Goal: Task Accomplishment & Management: Manage account settings

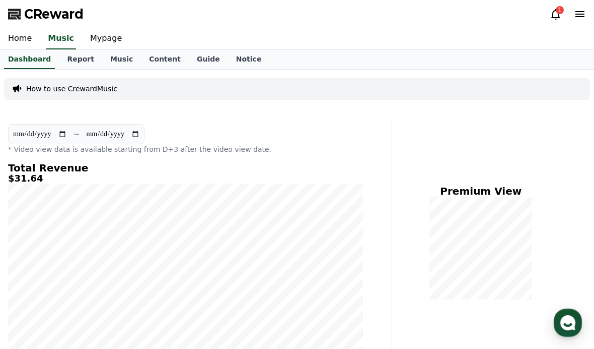
click at [552, 10] on icon at bounding box center [556, 14] width 12 height 12
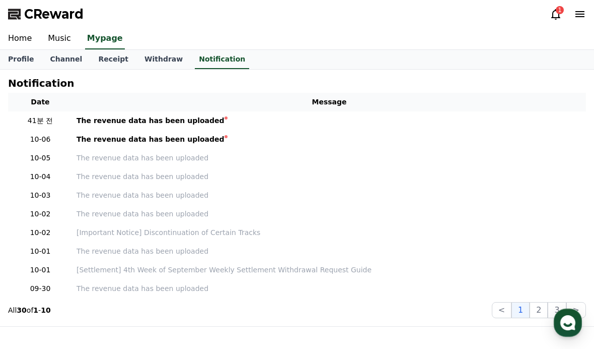
click at [554, 12] on icon at bounding box center [555, 14] width 9 height 11
click at [104, 110] on th "Message" at bounding box center [330, 102] width 514 height 19
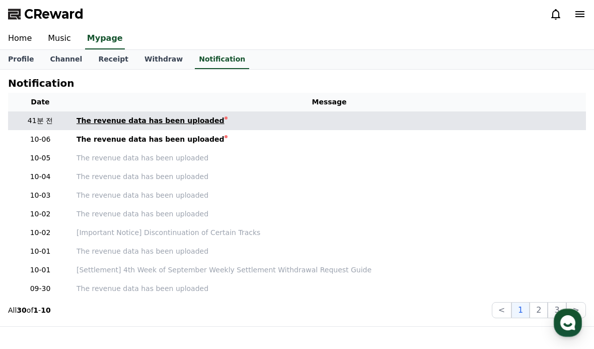
click at [113, 123] on div "The revenue data has been uploaded" at bounding box center [151, 120] width 148 height 11
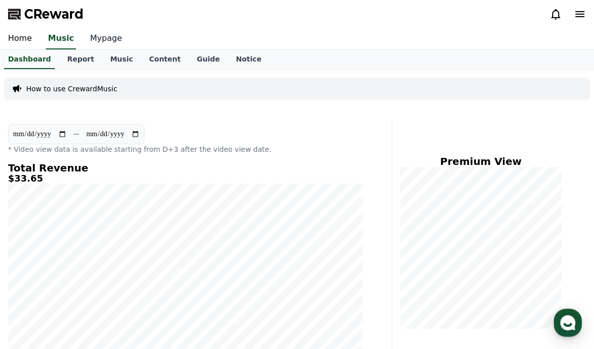
click at [95, 41] on link "Mypage" at bounding box center [106, 38] width 48 height 21
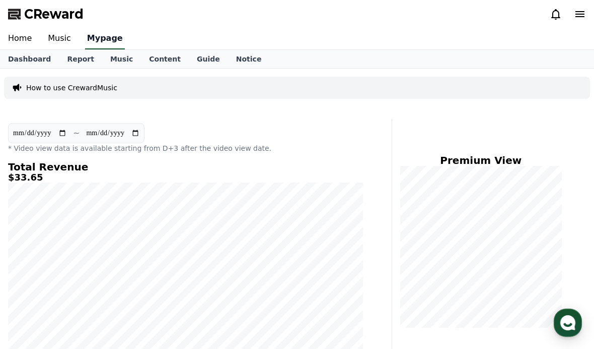
select select "**********"
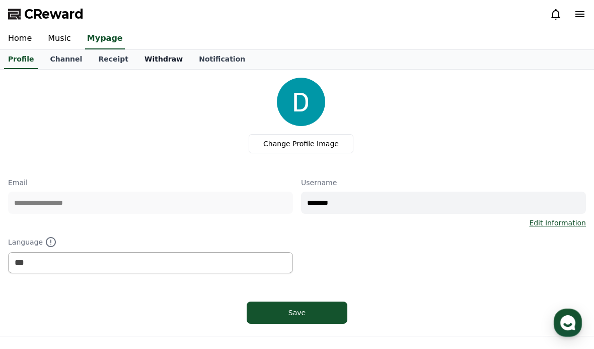
click at [137, 65] on link "Withdraw" at bounding box center [163, 59] width 54 height 19
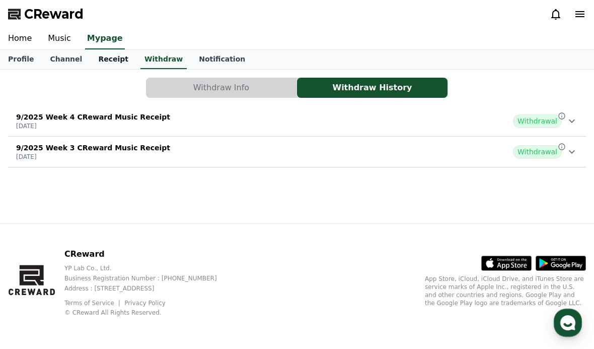
click at [101, 59] on link "Receipt" at bounding box center [113, 59] width 46 height 19
